Goal: Navigation & Orientation: Find specific page/section

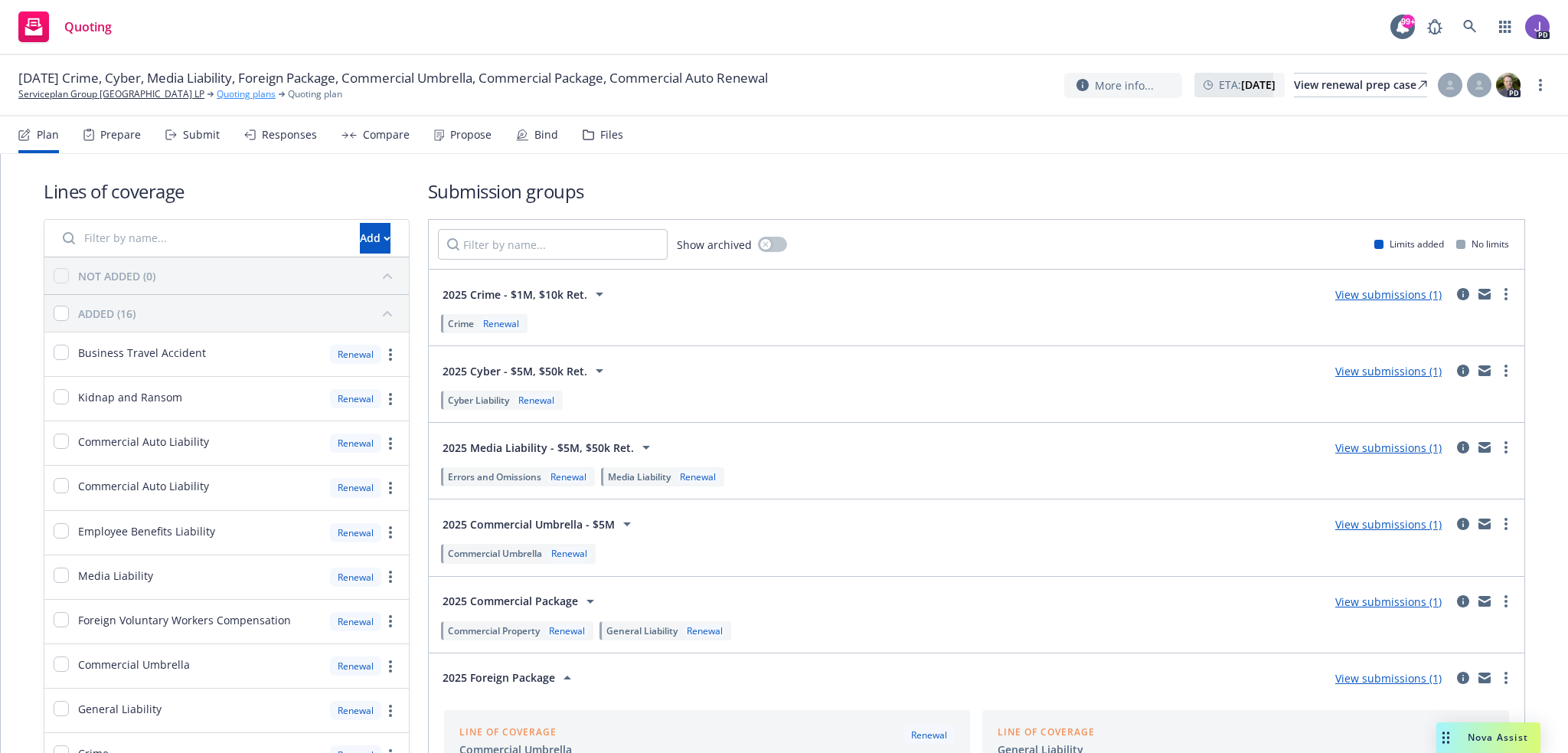
scroll to position [77, 0]
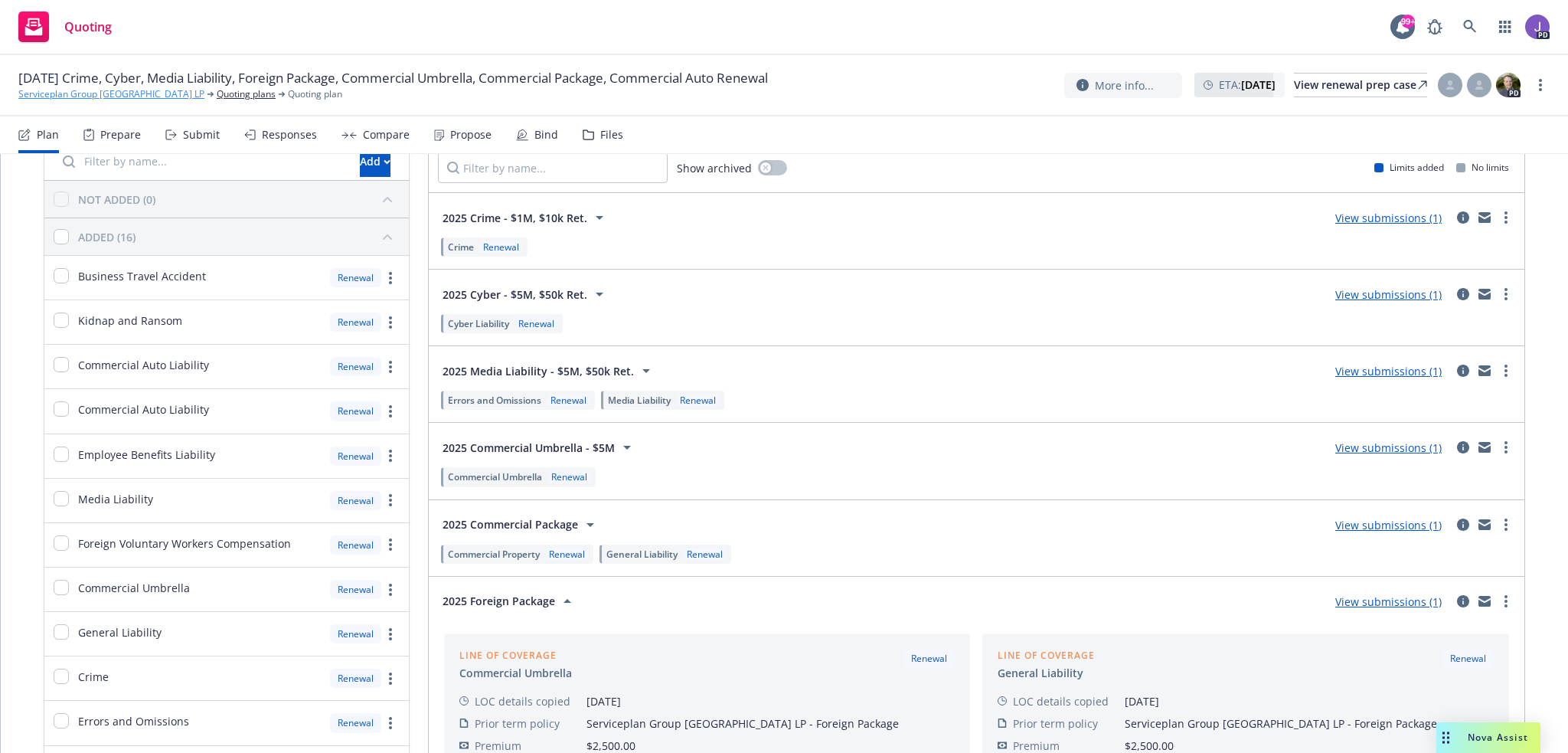
click at [118, 94] on link "Serviceplan Group [GEOGRAPHIC_DATA] LP" at bounding box center [111, 94] width 186 height 14
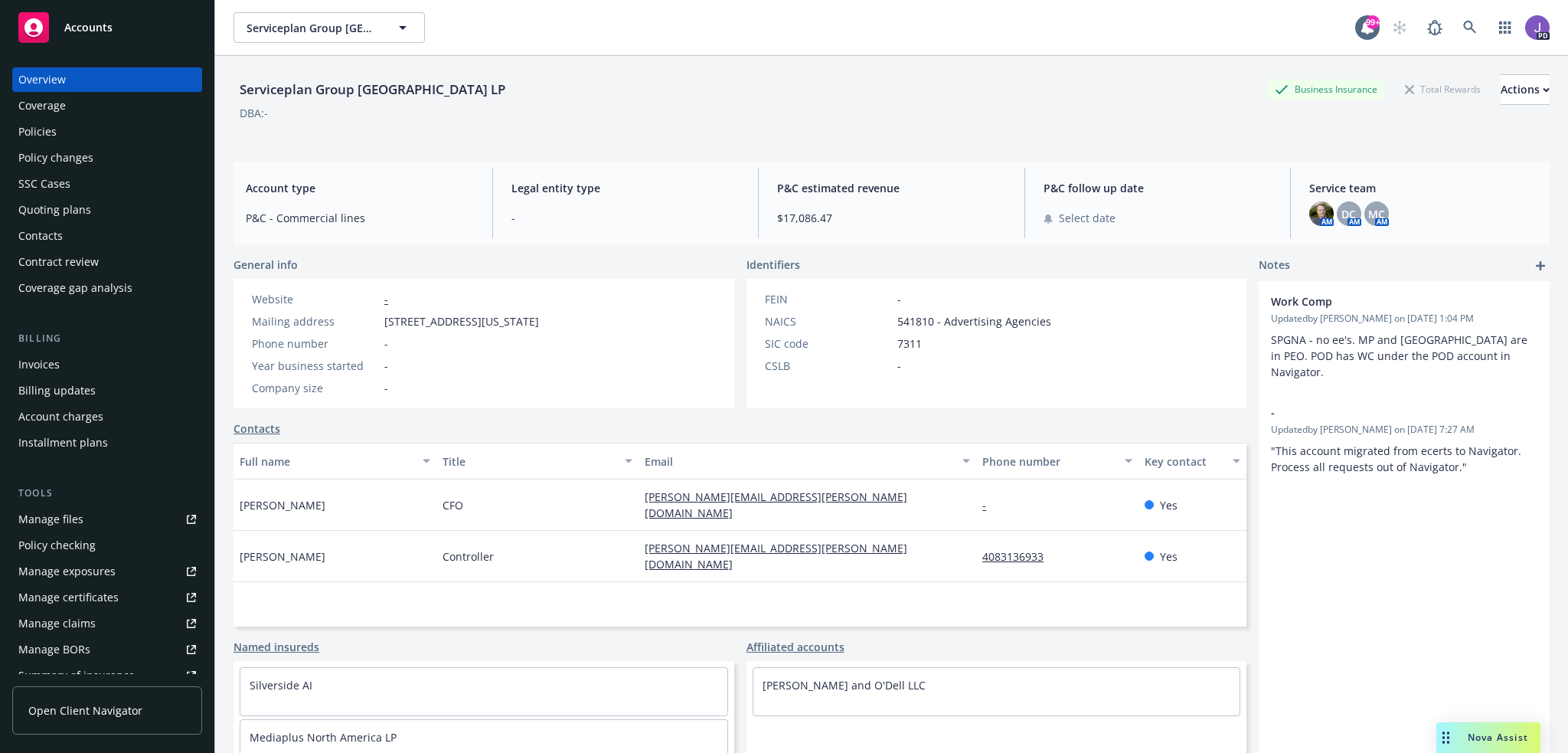
click at [49, 126] on div "Policies" at bounding box center [38, 131] width 38 height 25
